Goal: Transaction & Acquisition: Purchase product/service

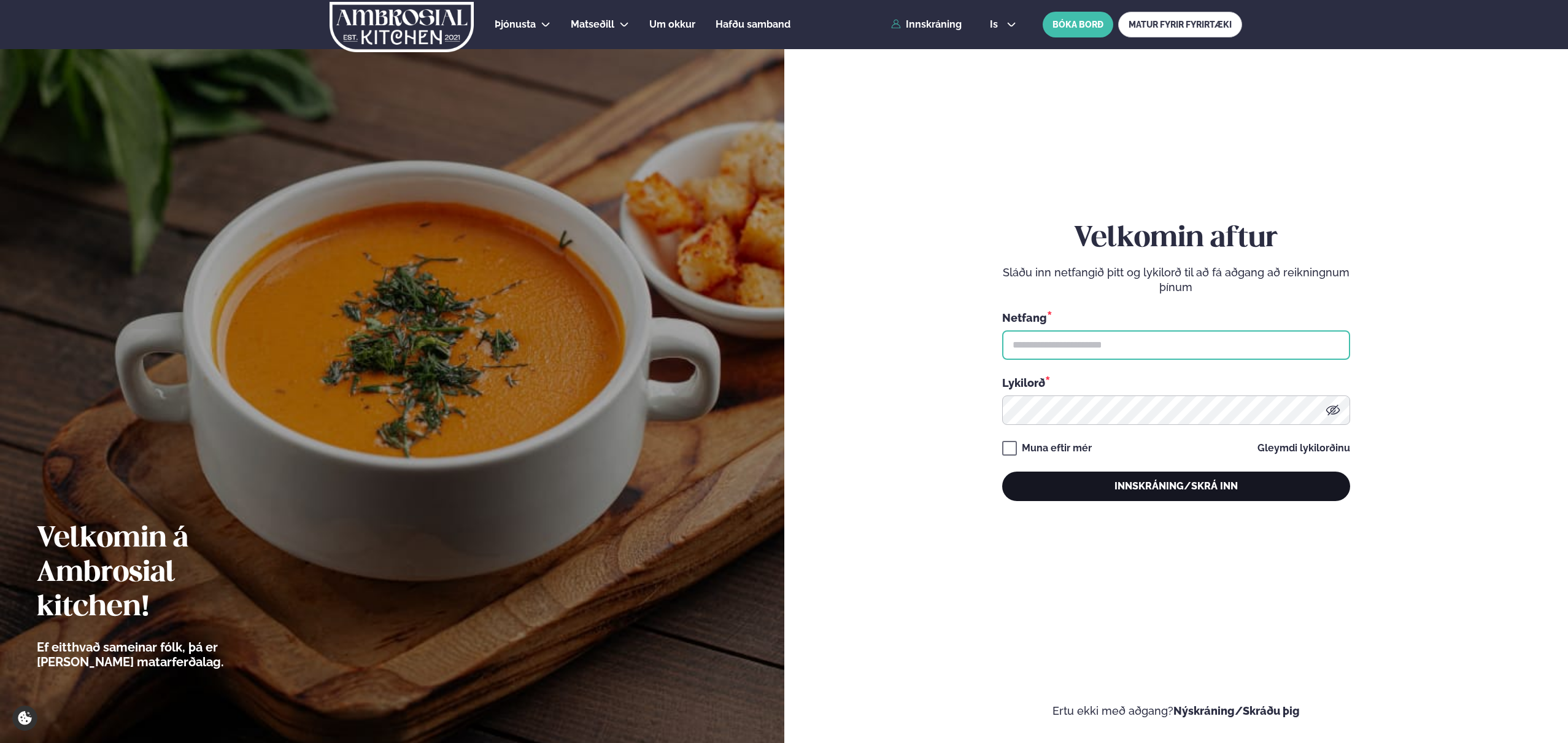
type input "**********"
click at [1088, 491] on button "Innskráning/Skrá inn" at bounding box center [1176, 486] width 348 height 29
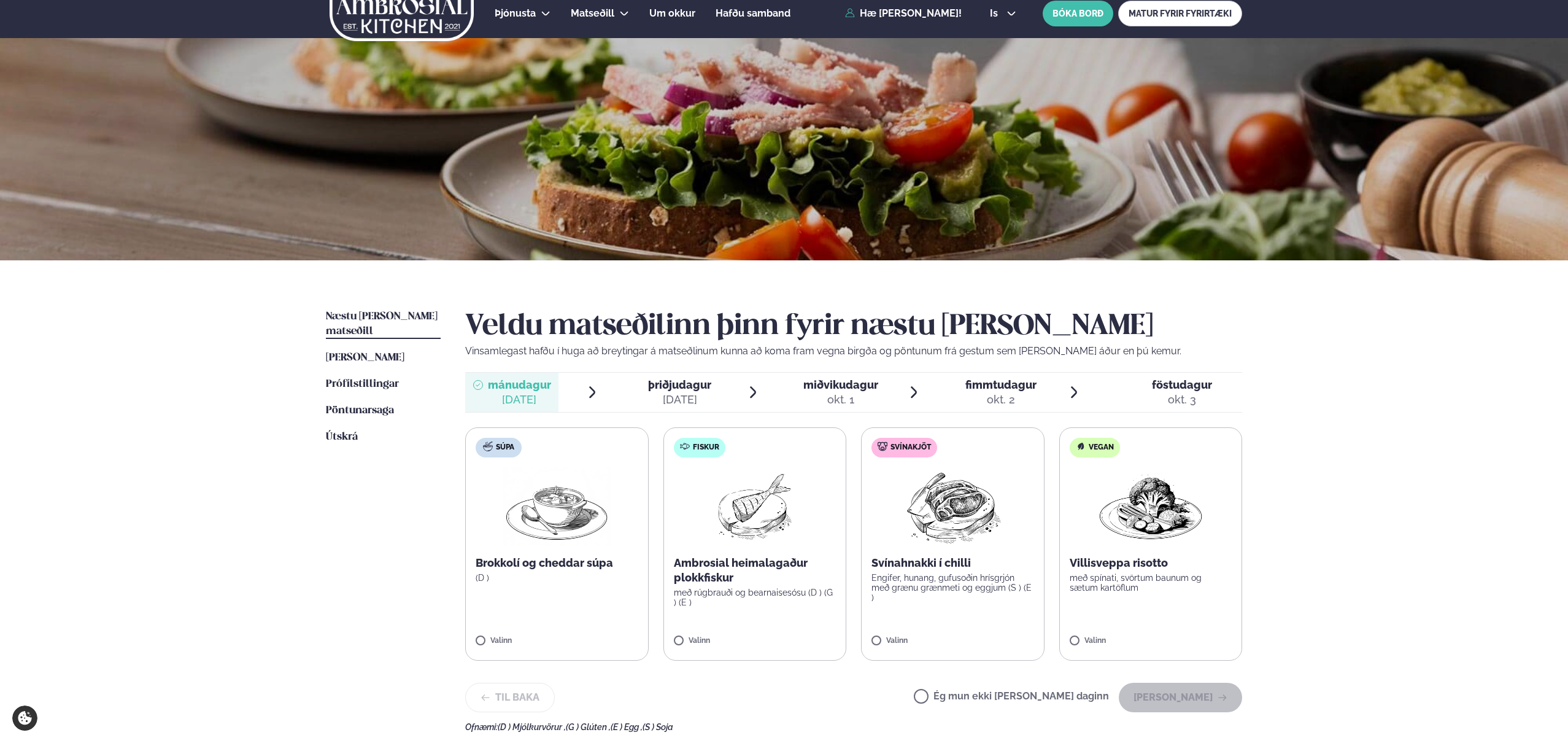
scroll to position [13, 0]
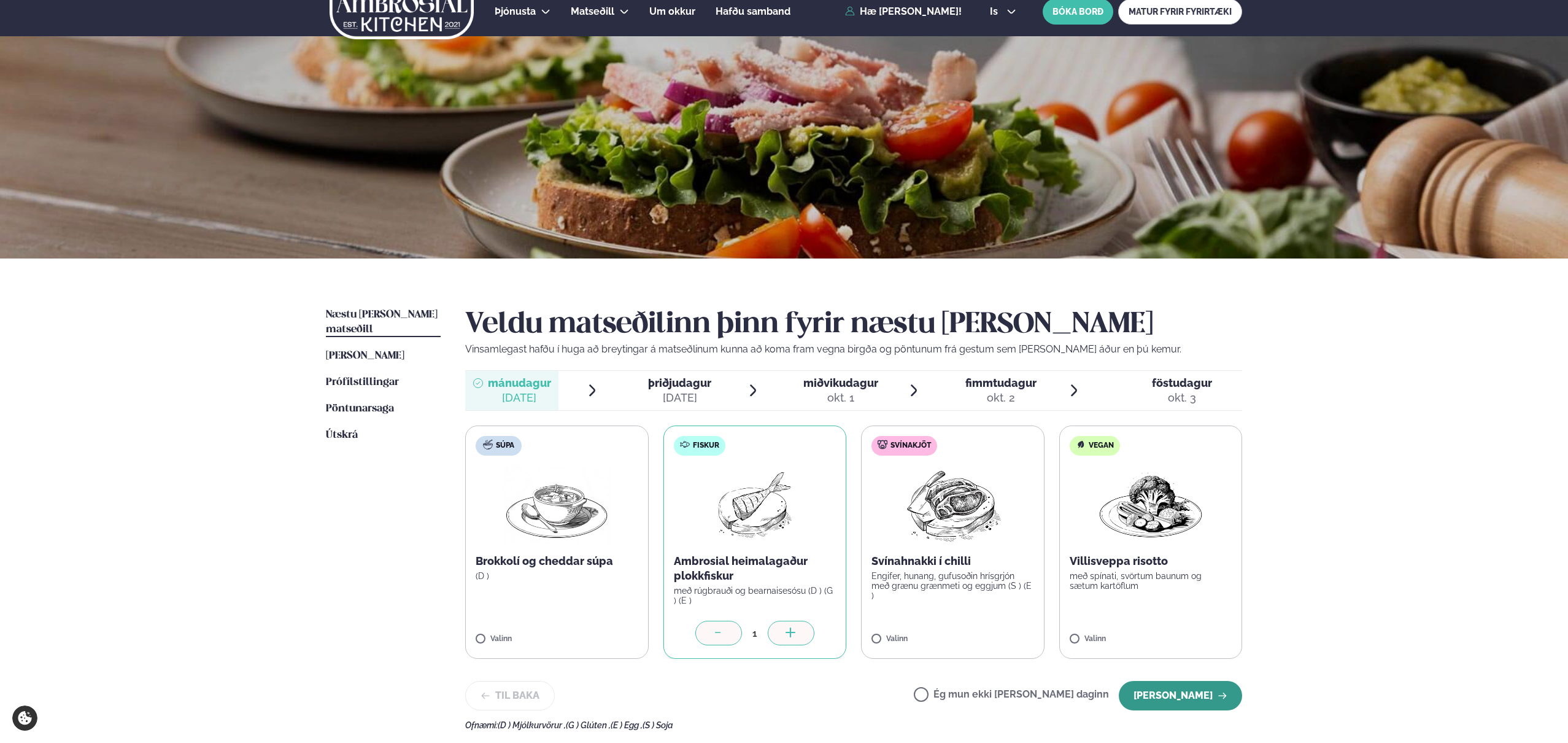
click at [1167, 691] on button "[PERSON_NAME]" at bounding box center [1180, 695] width 124 height 29
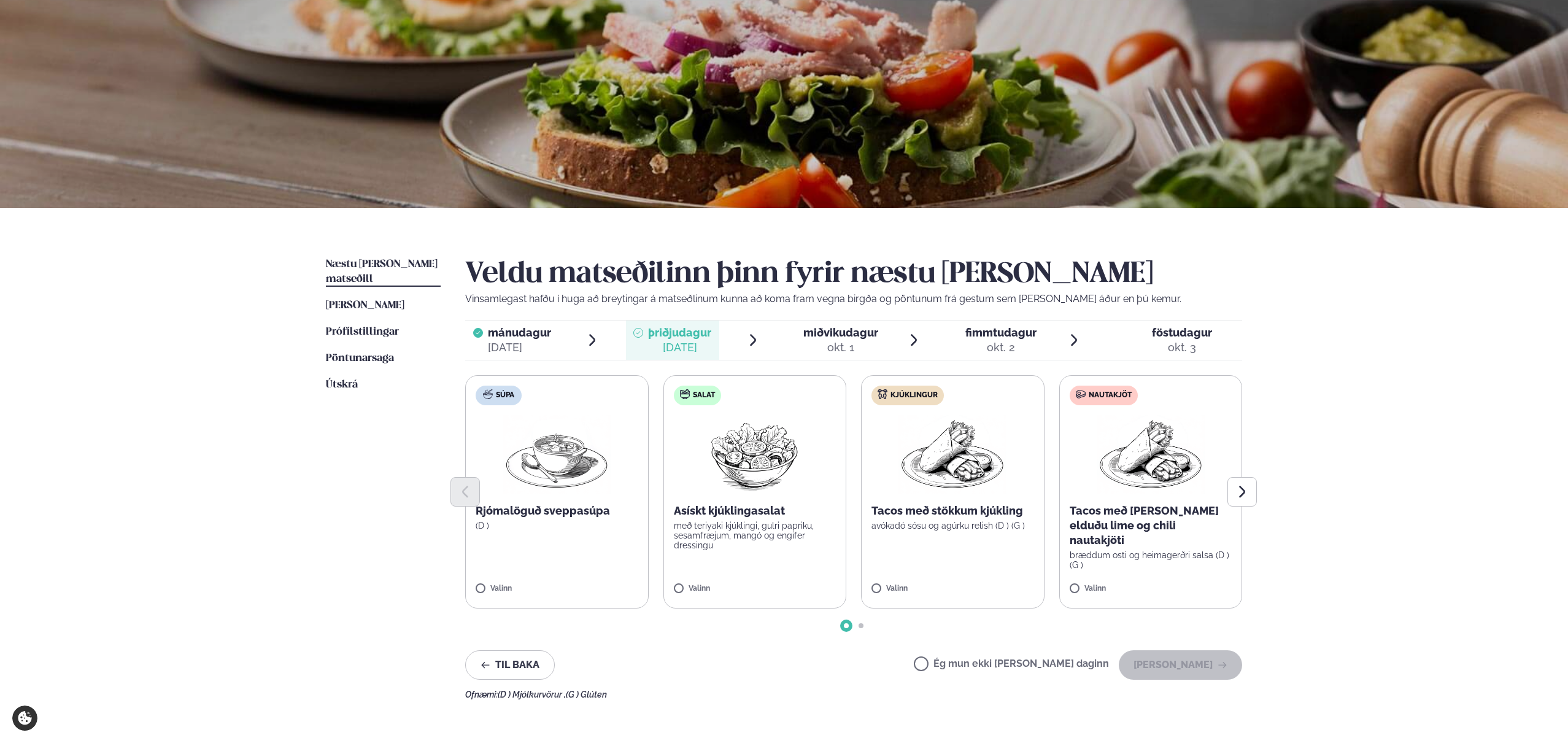
scroll to position [64, 0]
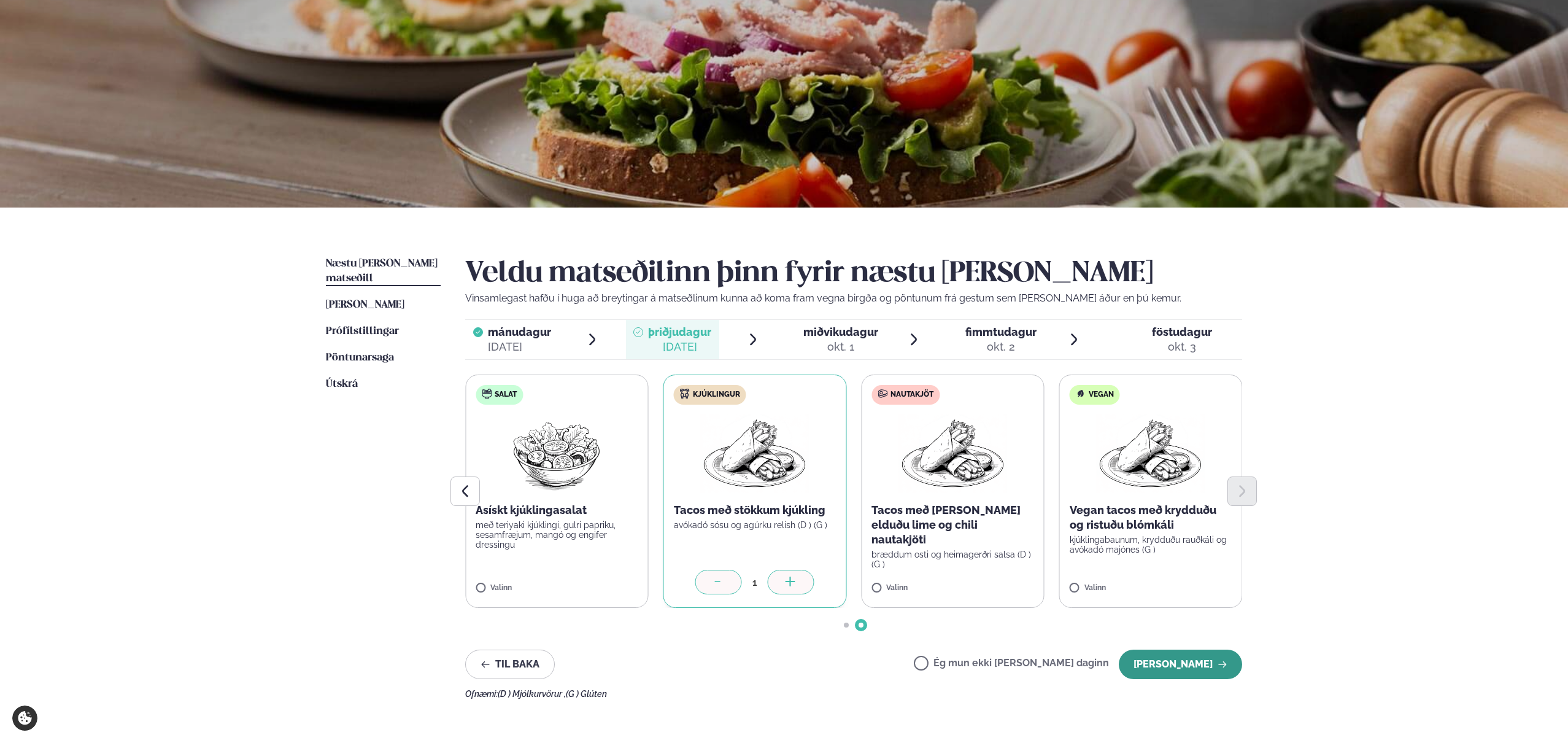
click at [1166, 666] on button "[PERSON_NAME]" at bounding box center [1180, 664] width 124 height 29
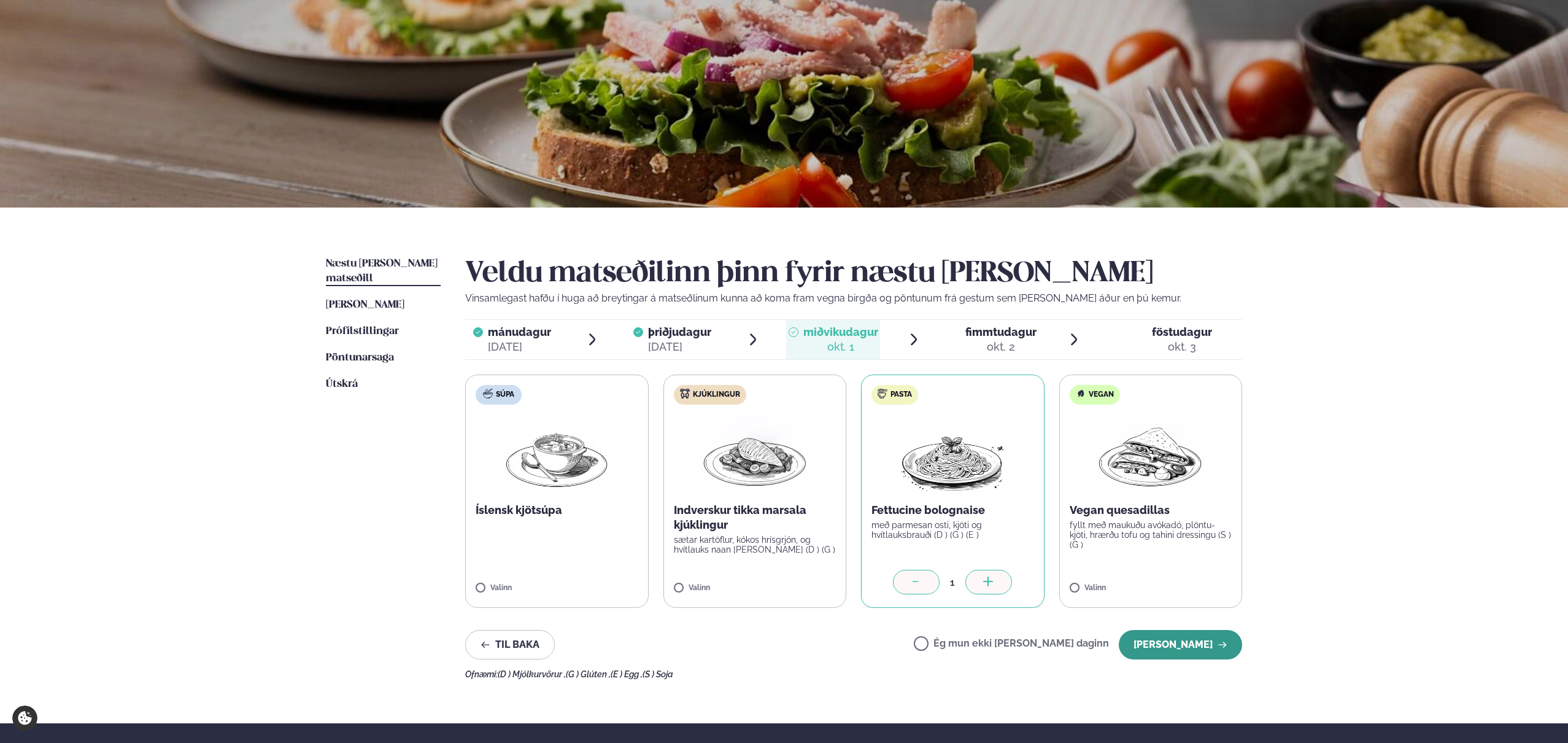
click at [1164, 638] on button "[PERSON_NAME]" at bounding box center [1180, 644] width 124 height 29
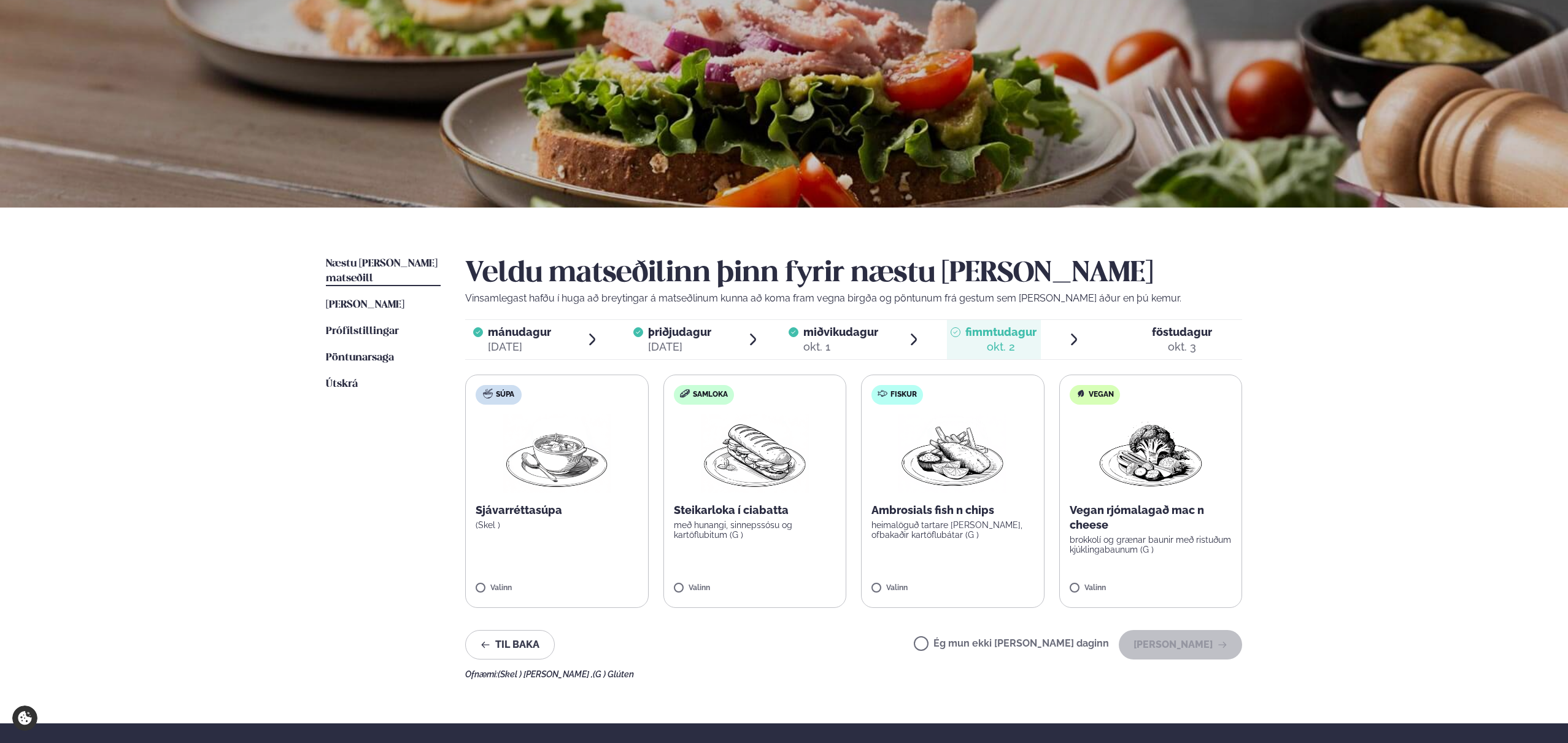
click at [894, 581] on label "Fiskur Ambrosials fish n chips heimalöguð tartare [PERSON_NAME], ofbakaðir kart…" at bounding box center [952, 491] width 183 height 233
click at [1179, 656] on button "[PERSON_NAME]" at bounding box center [1180, 644] width 124 height 29
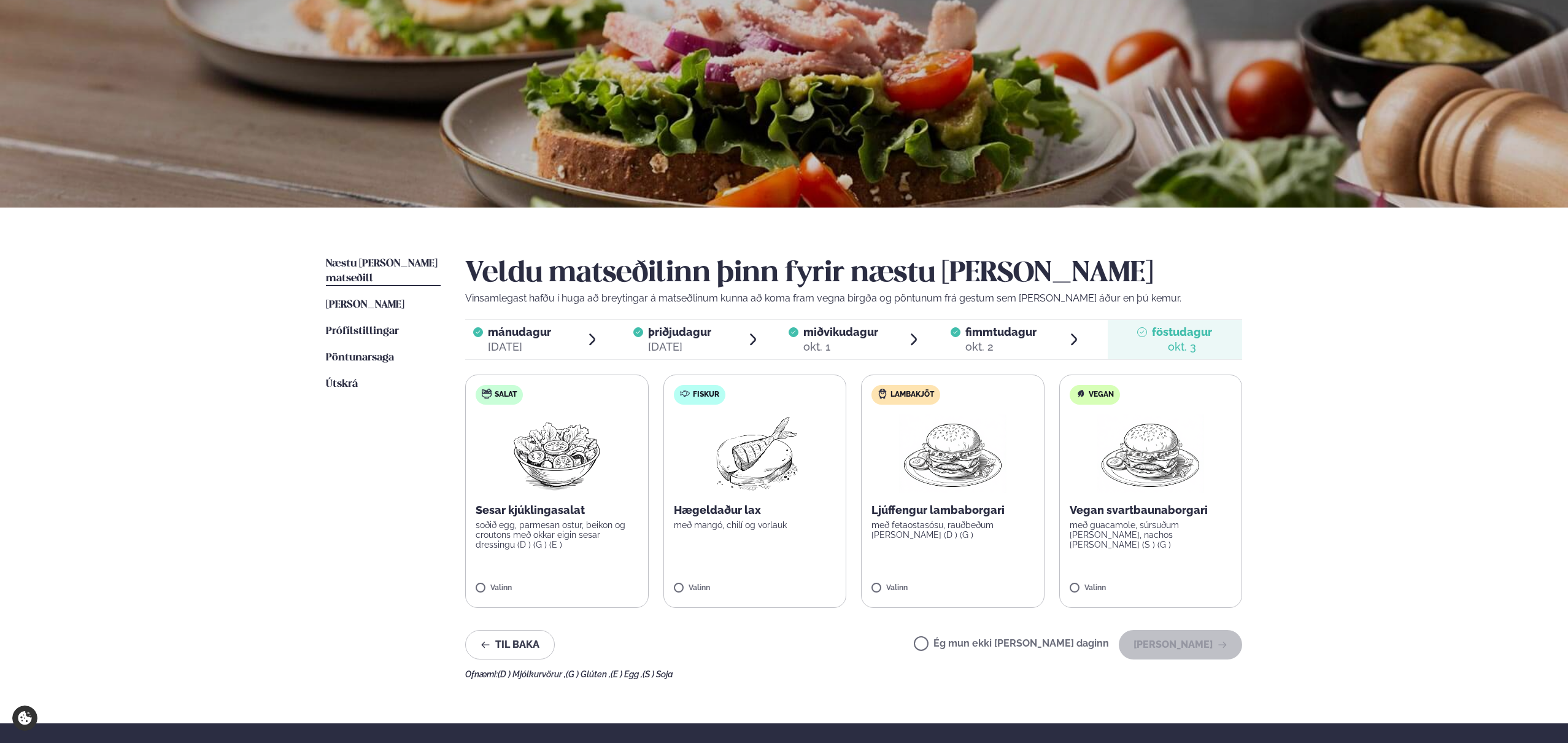
click at [963, 647] on label "Ég mun ekki [PERSON_NAME] daginn" at bounding box center [1012, 645] width 195 height 13
click at [1176, 647] on button "[PERSON_NAME]" at bounding box center [1180, 644] width 124 height 29
